Goal: Ask a question

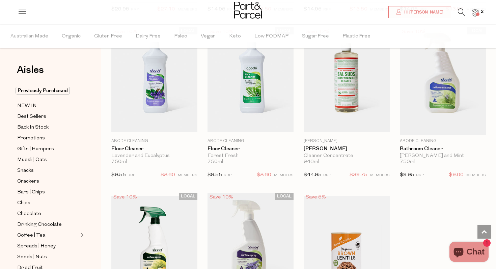
click at [475, 8] on li "2" at bounding box center [472, 12] width 14 height 9
click at [477, 14] on span at bounding box center [477, 13] width 3 height 3
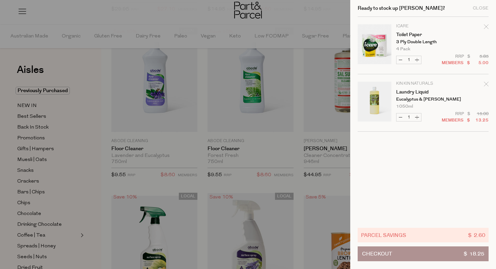
click at [487, 26] on icon "Remove Toilet Paper" at bounding box center [486, 26] width 5 height 5
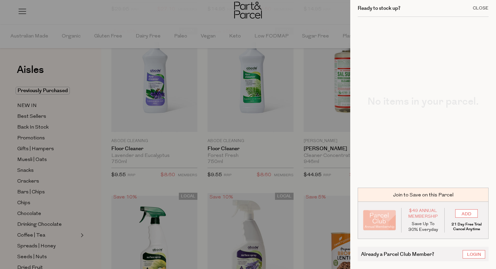
click at [485, 10] on div "Close" at bounding box center [481, 8] width 16 height 4
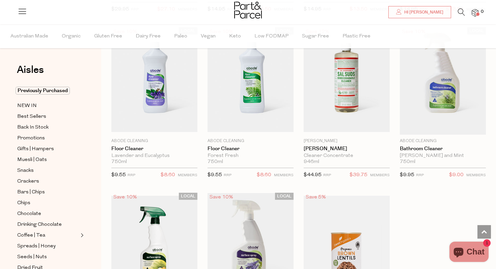
click at [460, 11] on icon at bounding box center [461, 11] width 7 height 7
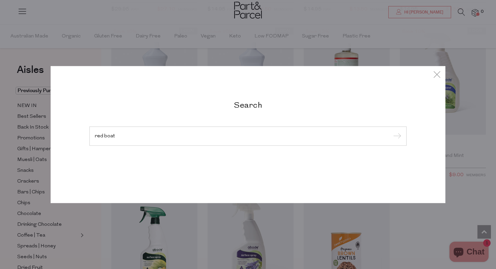
type input "red boat"
click at [391, 131] on input "submit" at bounding box center [396, 136] width 10 height 10
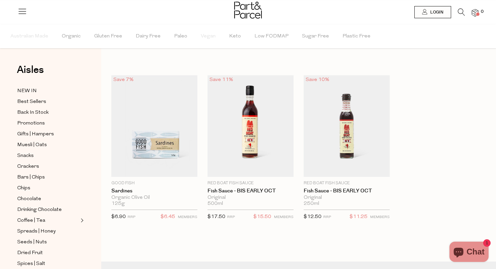
click at [478, 250] on span "Chat" at bounding box center [476, 252] width 18 height 10
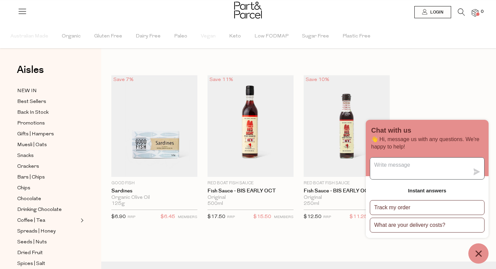
click at [417, 168] on textarea "Message us" at bounding box center [419, 169] width 99 height 22
type textarea "when will the redboat fish sauce restock? thnak you"
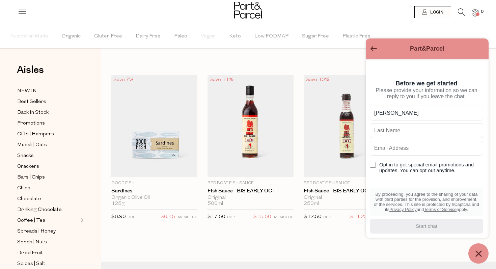
type input "[PERSON_NAME]"
click at [424, 136] on input "text" at bounding box center [426, 130] width 113 height 15
type input "Vu"
click at [415, 151] on input "text" at bounding box center [426, 148] width 113 height 15
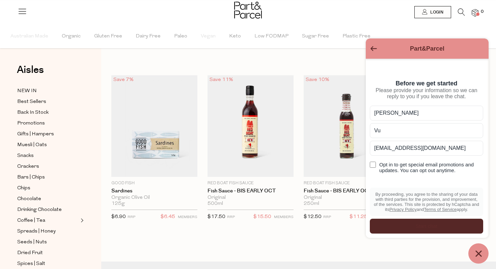
type input "[EMAIL_ADDRESS][DOMAIN_NAME]"
click at [417, 231] on div "submit" at bounding box center [426, 226] width 113 height 15
